Goal: Transaction & Acquisition: Purchase product/service

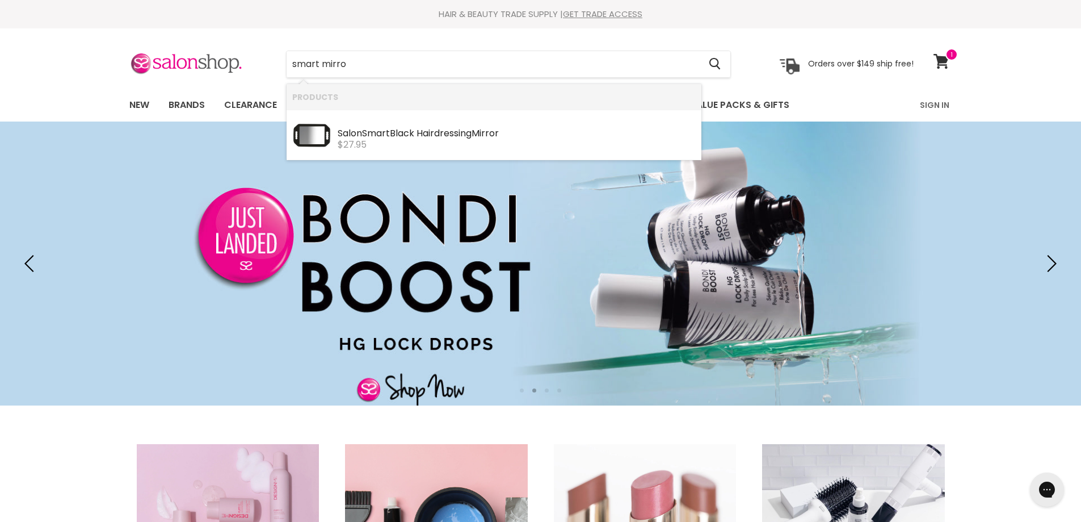
type input "smart mirror"
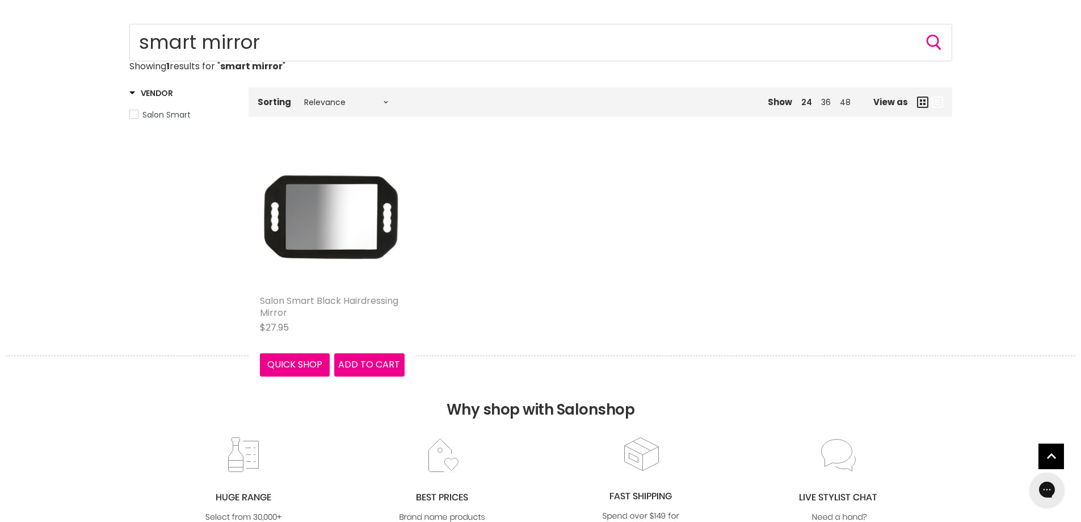
click at [323, 299] on link "Salon Smart Black Hairdressing Mirror" at bounding box center [329, 306] width 138 height 25
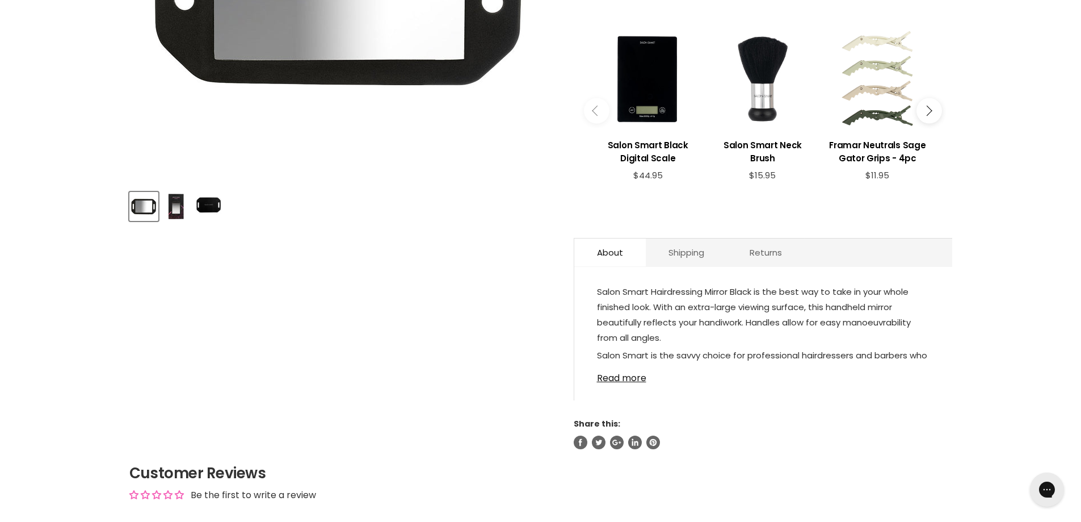
scroll to position [397, 0]
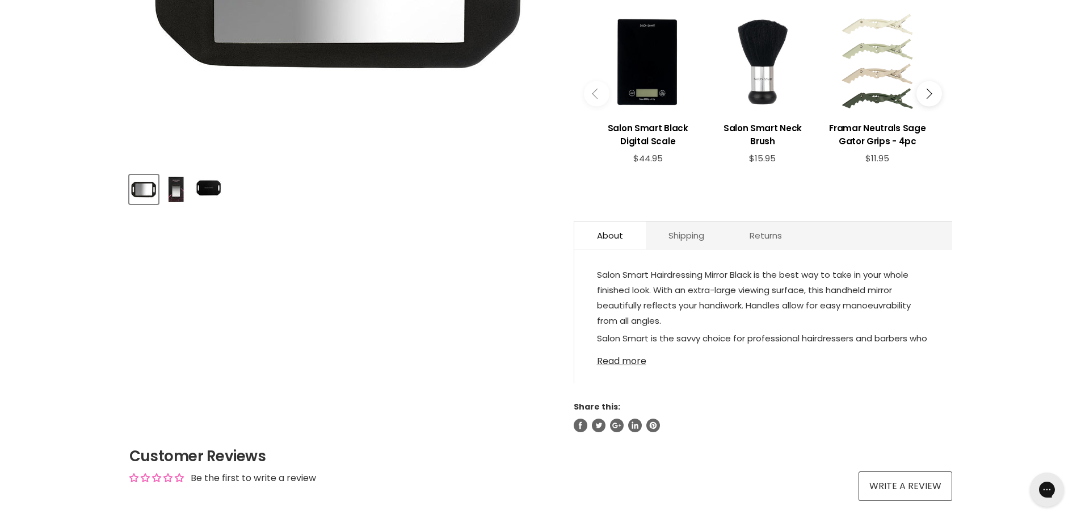
click at [617, 362] on link "Read more" at bounding box center [763, 357] width 333 height 17
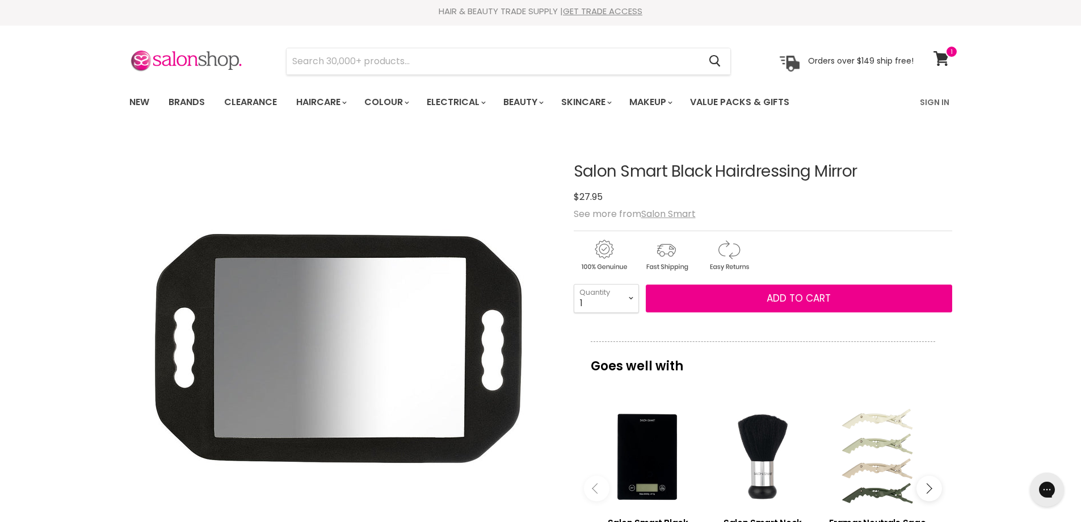
scroll to position [0, 0]
